Goal: Information Seeking & Learning: Learn about a topic

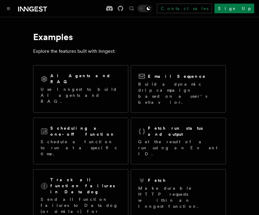
click at [176, 83] on p "Build a dynamic drip campaign based on a user's behavior." at bounding box center [178, 93] width 80 height 24
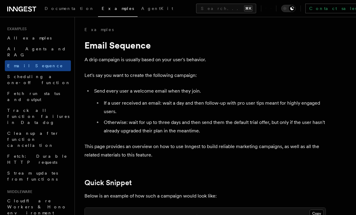
click at [39, 154] on span "Fetch: Durable HTTP requests" at bounding box center [37, 159] width 60 height 11
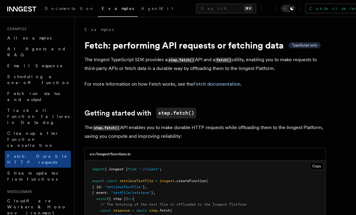
click at [21, 10] on icon at bounding box center [21, 8] width 29 height 7
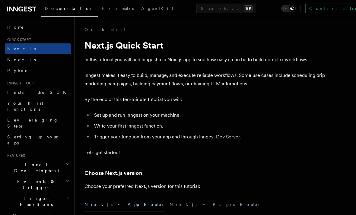
click at [13, 60] on span "Node.js" at bounding box center [21, 59] width 29 height 5
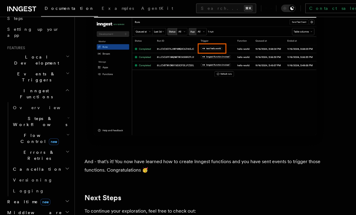
scroll to position [115, 0]
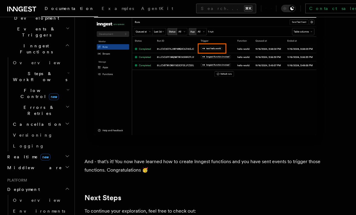
scroll to position [155, 0]
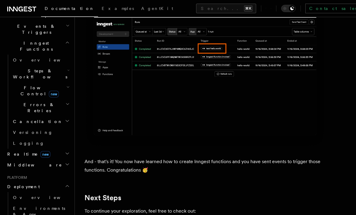
click at [20, 195] on span "Overview" at bounding box center [44, 197] width 62 height 5
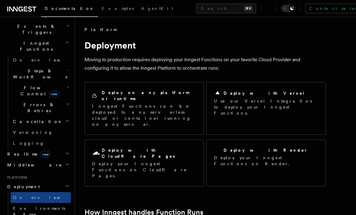
click at [164, 103] on p "Inngest Functions can be deployed to any serverless cloud or container running …" at bounding box center [144, 115] width 104 height 24
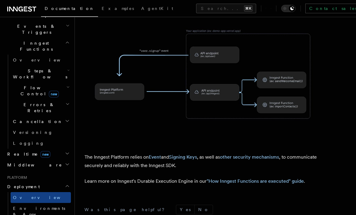
scroll to position [242, 0]
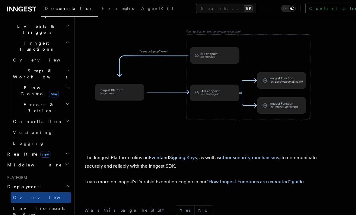
click at [269, 179] on link ""How Inngest Functions are executed" guide" at bounding box center [255, 182] width 97 height 6
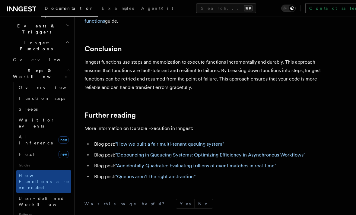
scroll to position [1154, 0]
click at [202, 141] on link ""How we built a fair multi-tenant queuing system"" at bounding box center [169, 144] width 109 height 6
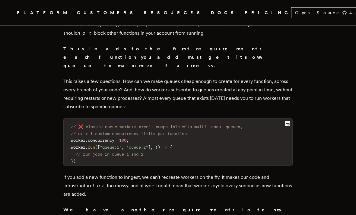
scroll to position [1431, 0]
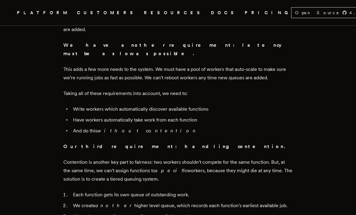
scroll to position [1604, 0]
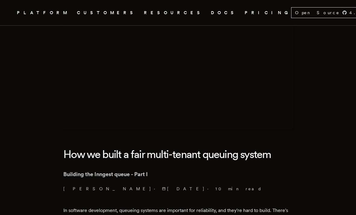
scroll to position [0, 0]
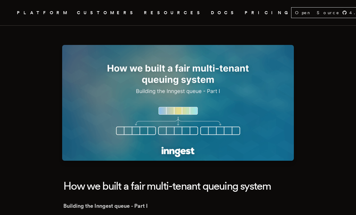
click at [144, 16] on span "RESOURCES" at bounding box center [174, 13] width 60 height 8
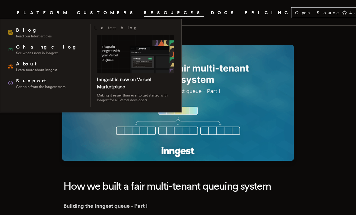
click at [26, 31] on span "Blog" at bounding box center [34, 30] width 36 height 7
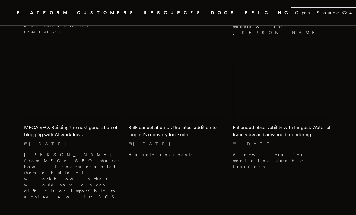
scroll to position [1292, 0]
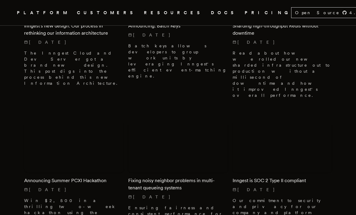
scroll to position [1825, 0]
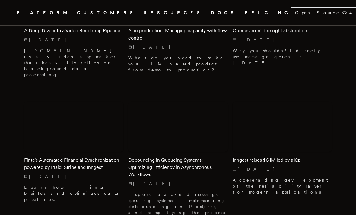
scroll to position [2265, 0]
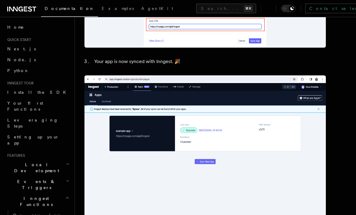
scroll to position [632, 0]
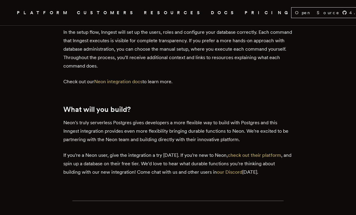
scroll to position [1225, 0]
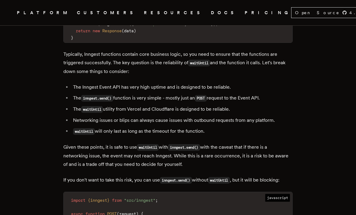
scroll to position [1040, 0]
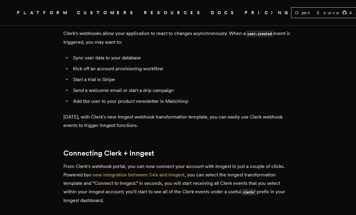
scroll to position [241, 0]
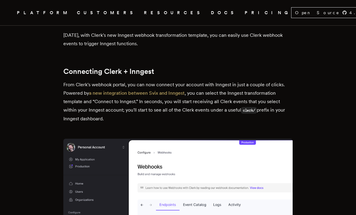
scroll to position [323, 0]
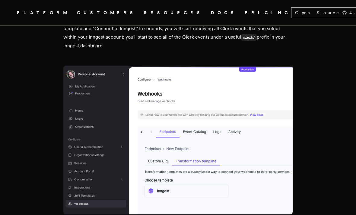
scroll to position [367, 0]
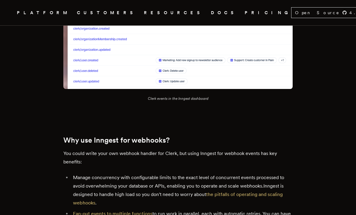
scroll to position [679, 0]
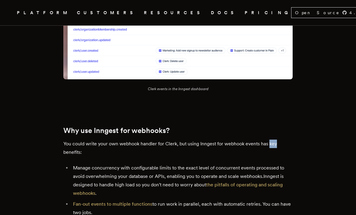
click at [291, 127] on main "Building auth workflows with Clerk and Inngest How to trigger Inngest functions…" at bounding box center [177, 199] width 241 height 1706
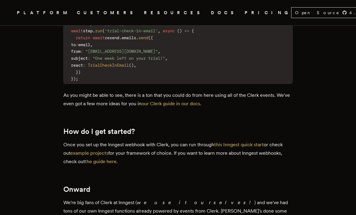
scroll to position [1382, 0]
